Goal: Transaction & Acquisition: Purchase product/service

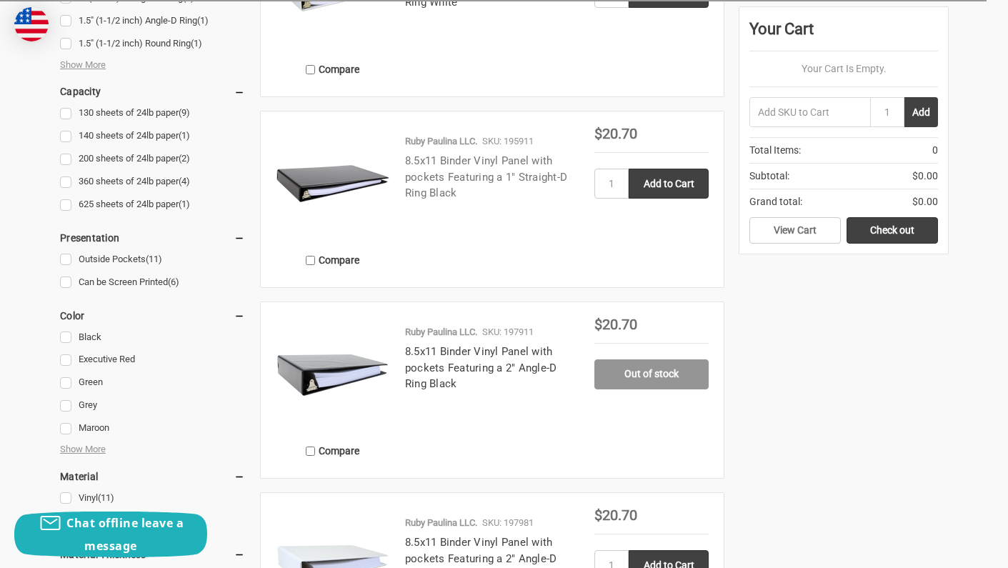
click at [406, 165] on link "8.5x11 Binder Vinyl Panel with pockets Featuring a 1" Straight-D Ring Black" at bounding box center [486, 176] width 162 height 45
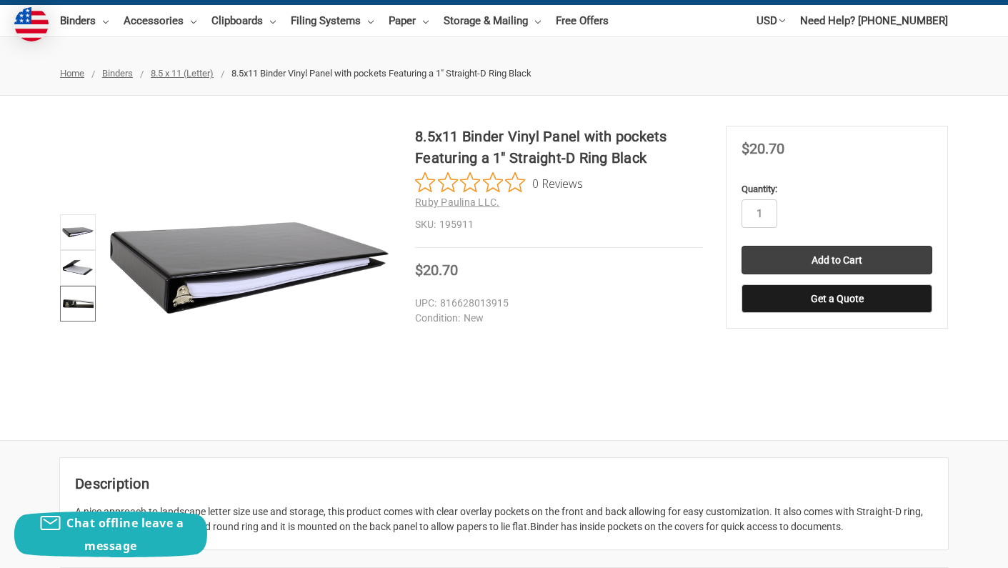
click at [73, 296] on img at bounding box center [77, 303] width 31 height 31
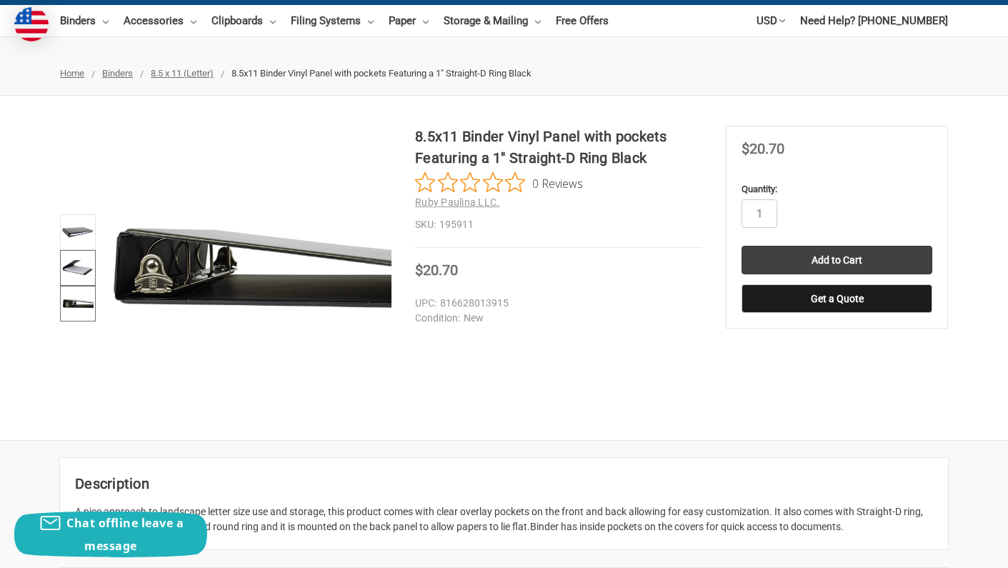
click at [74, 275] on img at bounding box center [77, 267] width 31 height 31
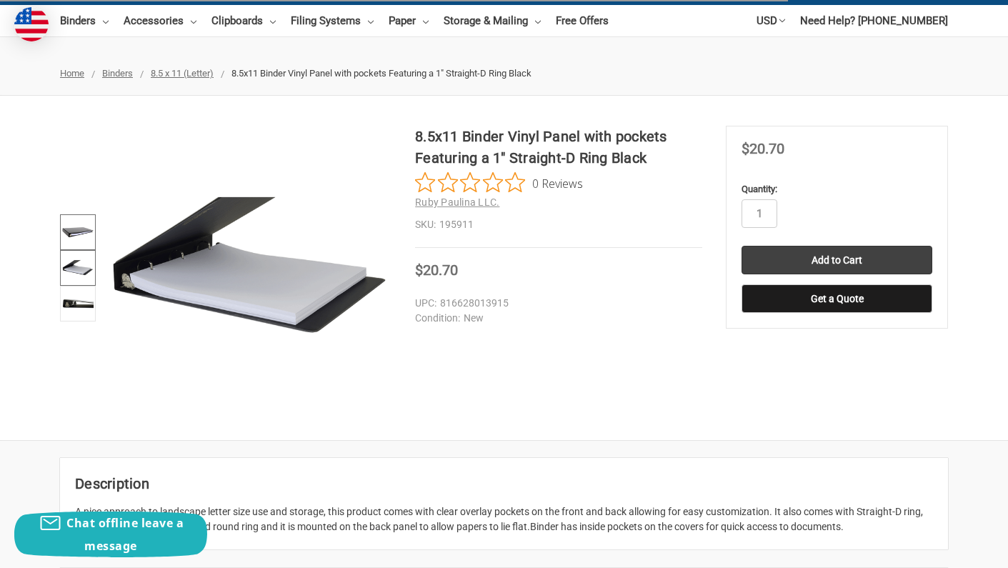
click at [77, 236] on img at bounding box center [77, 231] width 31 height 31
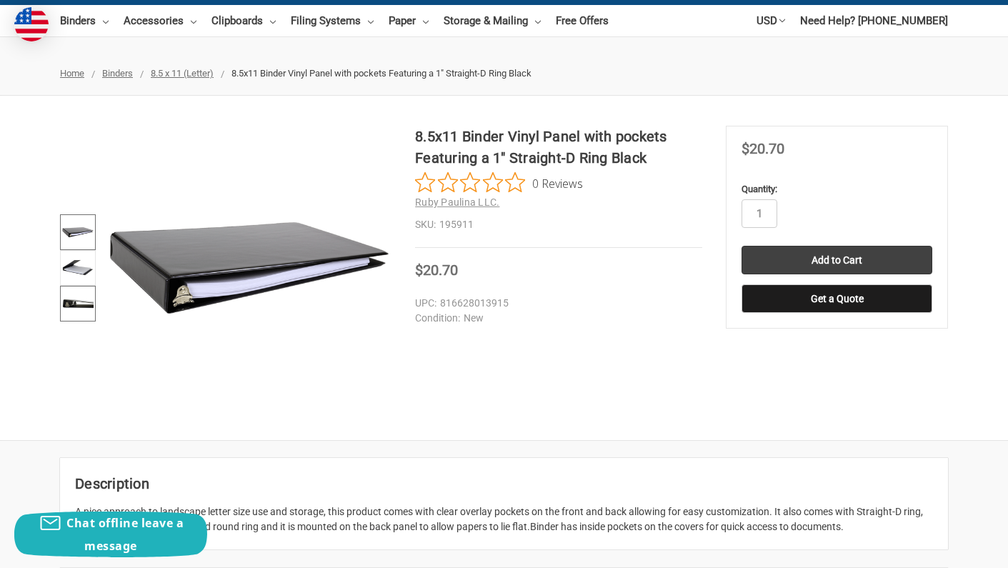
click at [69, 310] on img at bounding box center [77, 303] width 31 height 31
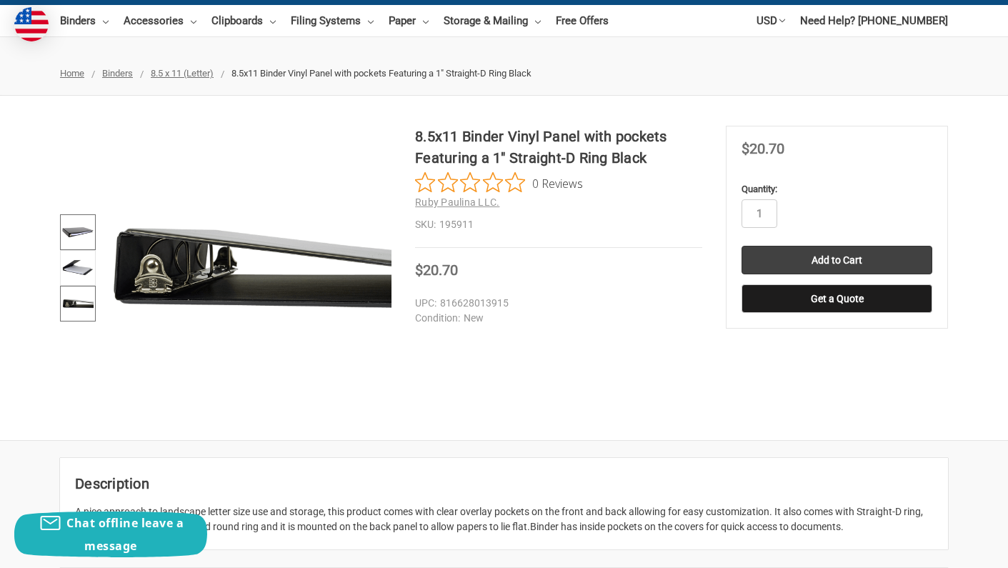
click at [72, 226] on img at bounding box center [77, 231] width 31 height 31
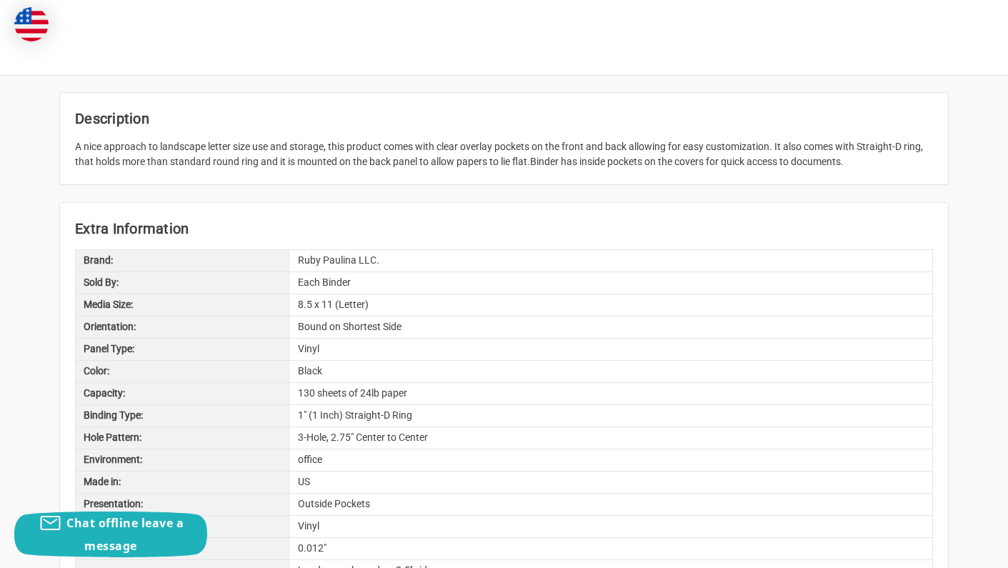
scroll to position [860, 0]
